Goal: Information Seeking & Learning: Learn about a topic

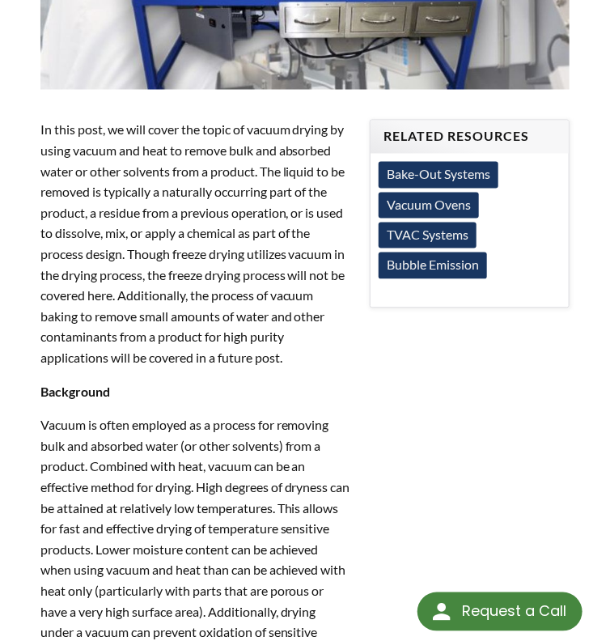
scroll to position [890, 0]
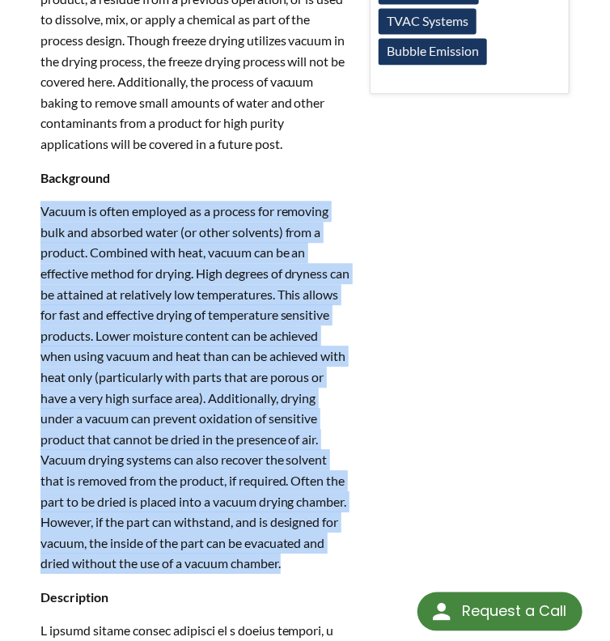
drag, startPoint x: 42, startPoint y: 210, endPoint x: 146, endPoint y: 553, distance: 358.6
click at [146, 573] on p "Vacuum is often employed as a process for removing bulk and absorbed water (or …" at bounding box center [195, 387] width 310 height 373
copy p "Vacuum is often employed as a process for removing bulk and absorbed water (or …"
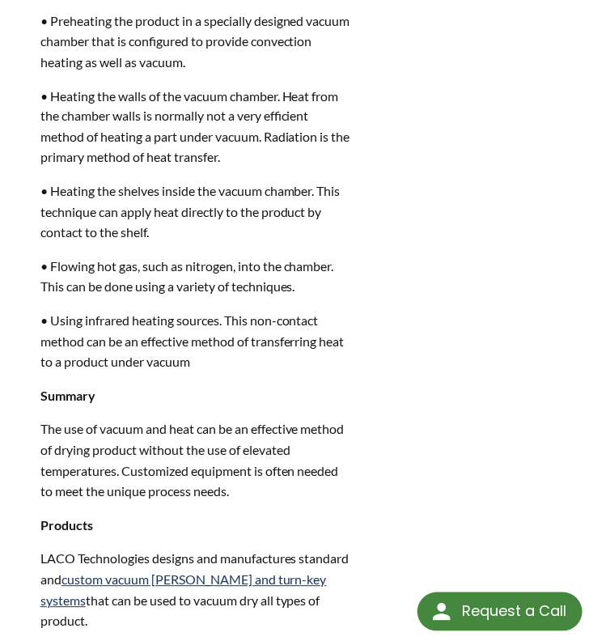
scroll to position [2185, 0]
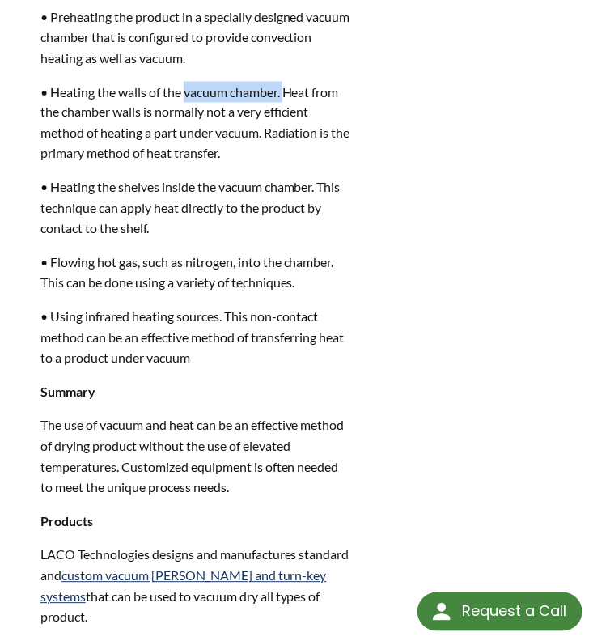
drag, startPoint x: 185, startPoint y: 132, endPoint x: 286, endPoint y: 125, distance: 100.6
click at [286, 125] on p "• Heating the walls of the vacuum chamber. Heat from the chamber walls is norma…" at bounding box center [195, 123] width 310 height 83
copy p "vacuum chamber."
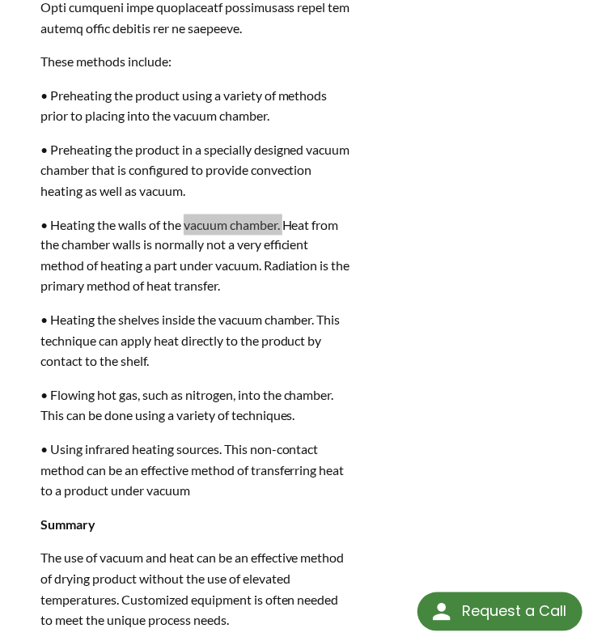
scroll to position [2055, 0]
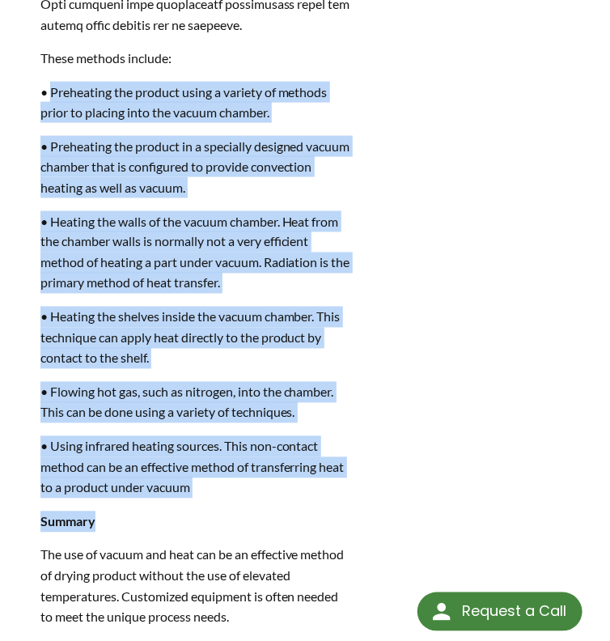
drag, startPoint x: 53, startPoint y: 132, endPoint x: 246, endPoint y: 522, distance: 435.0
copy div "Preheating the product using a variety of methods prior to placing into the vac…"
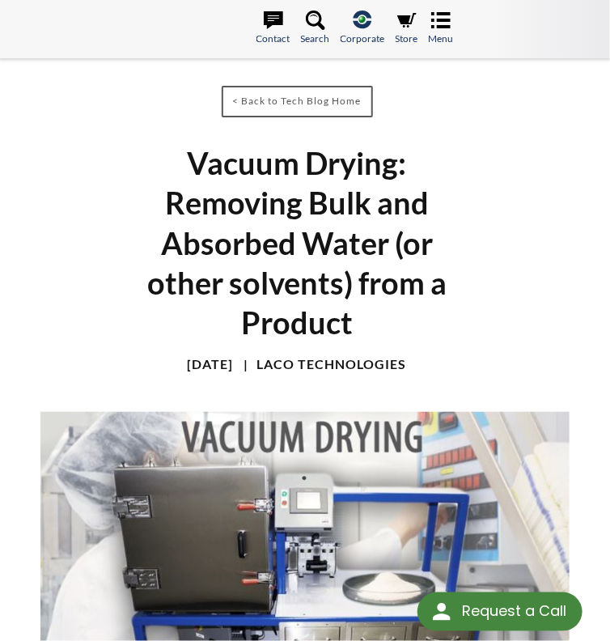
scroll to position [0, 0]
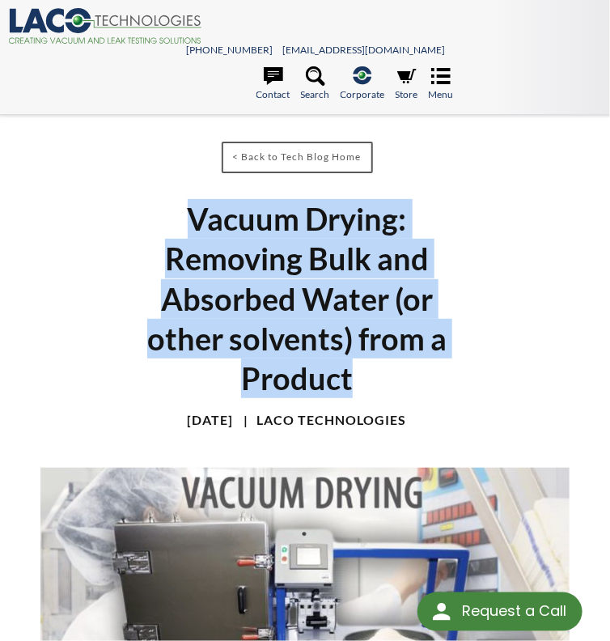
drag, startPoint x: 188, startPoint y: 206, endPoint x: 366, endPoint y: 388, distance: 254.1
click at [366, 388] on h1 "Vacuum Drying: Removing Bulk and Absorbed Water (or other solvents) from a Prod…" at bounding box center [297, 298] width 353 height 199
copy h1 "Vacuum Drying: Removing Bulk and Absorbed Water (or other solvents) from a Prod…"
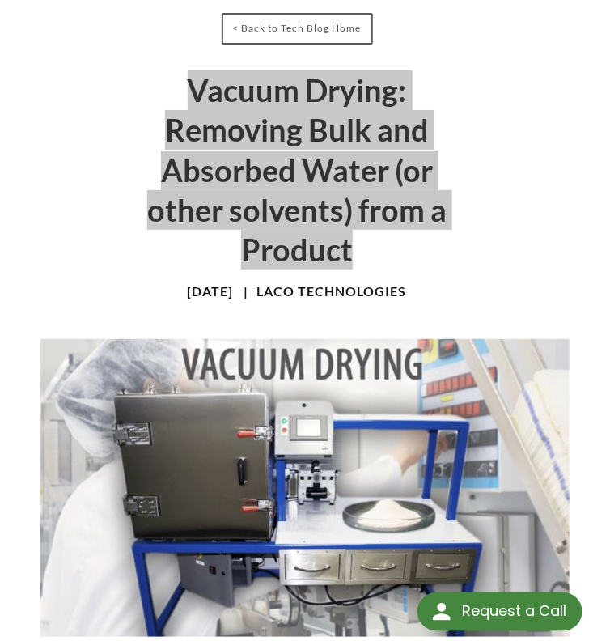
scroll to position [162, 0]
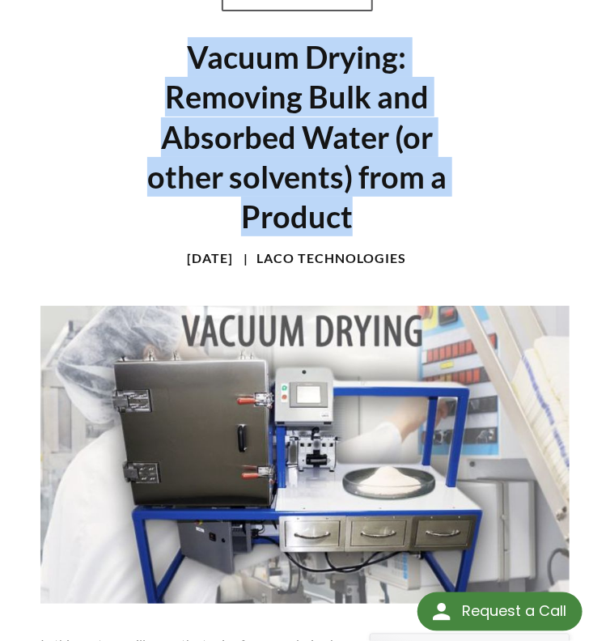
drag, startPoint x: 229, startPoint y: 261, endPoint x: 261, endPoint y: 257, distance: 32.6
click at [234, 257] on h4 "[DATE]" at bounding box center [211, 258] width 46 height 17
copy h4 "2018"
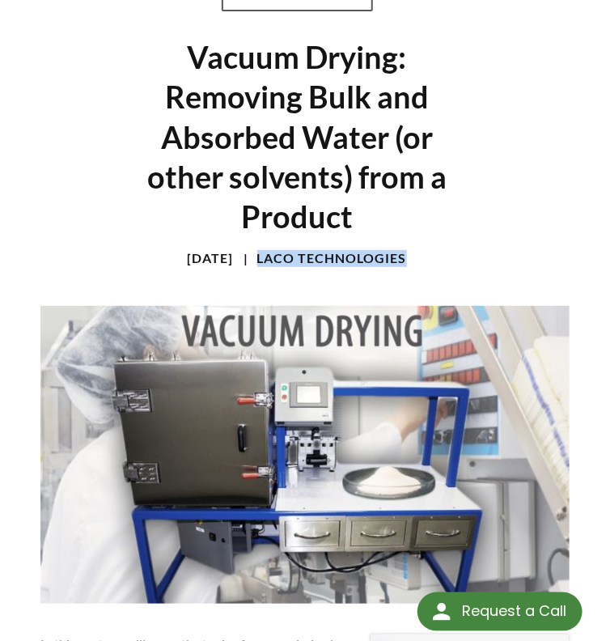
drag, startPoint x: 286, startPoint y: 255, endPoint x: 447, endPoint y: 255, distance: 161.0
click at [447, 255] on div "[DATE] LACO Technologies" at bounding box center [297, 264] width 353 height 31
copy h4 "LACO Technologies"
